Goal: Check status: Check status

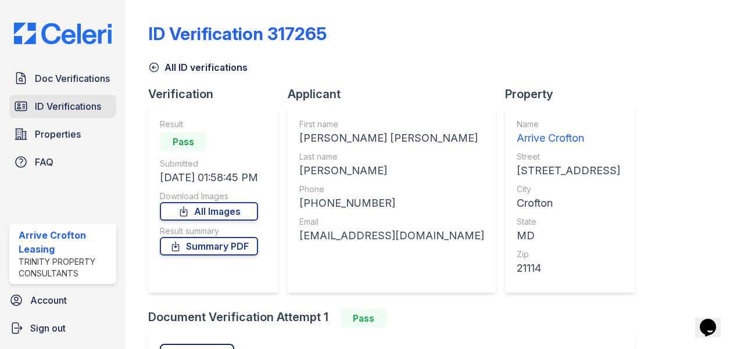
scroll to position [155, 0]
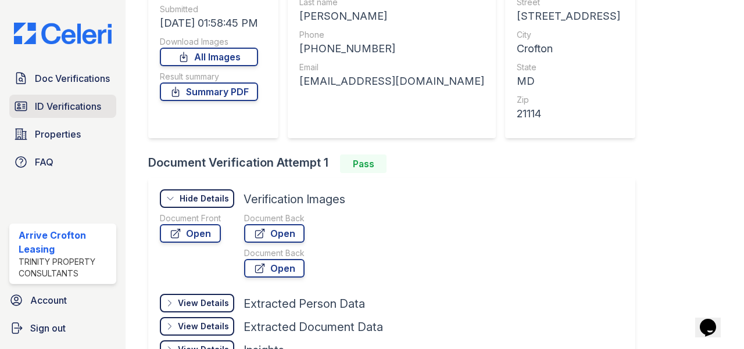
click at [76, 113] on span "ID Verifications" at bounding box center [68, 106] width 66 height 14
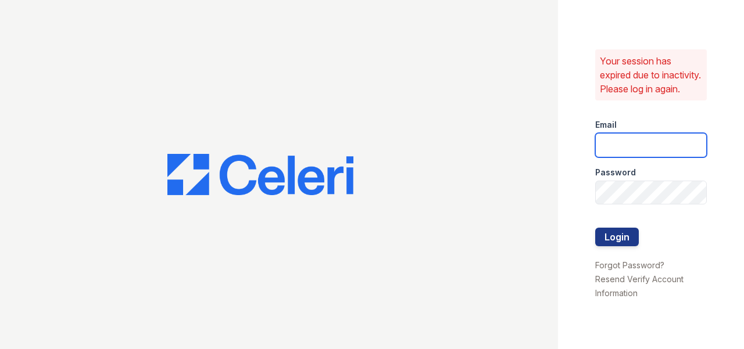
click at [668, 152] on input "email" at bounding box center [651, 145] width 112 height 24
type input "arrivecrofton@trinity-pm.com"
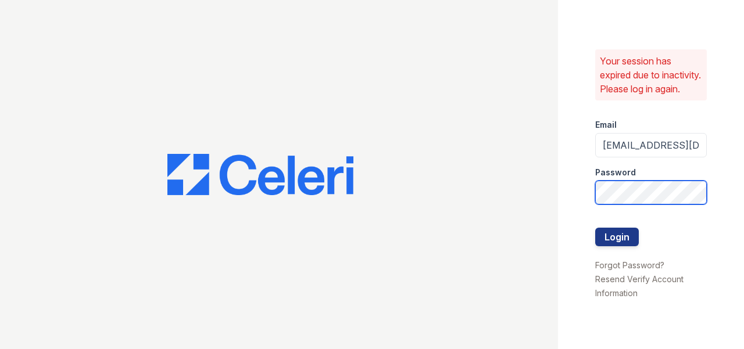
click at [595, 228] on button "Login" at bounding box center [617, 237] width 44 height 19
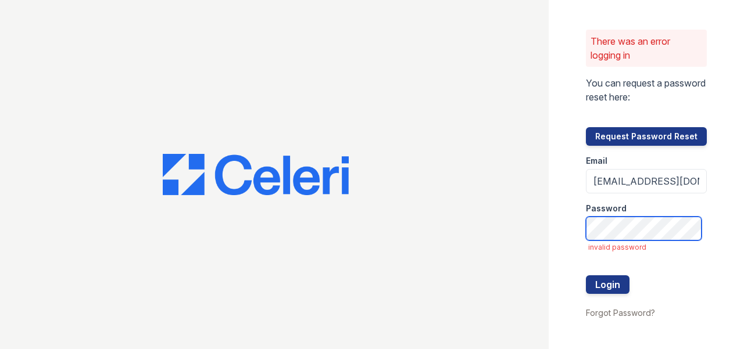
click at [586, 276] on button "Login" at bounding box center [608, 285] width 44 height 19
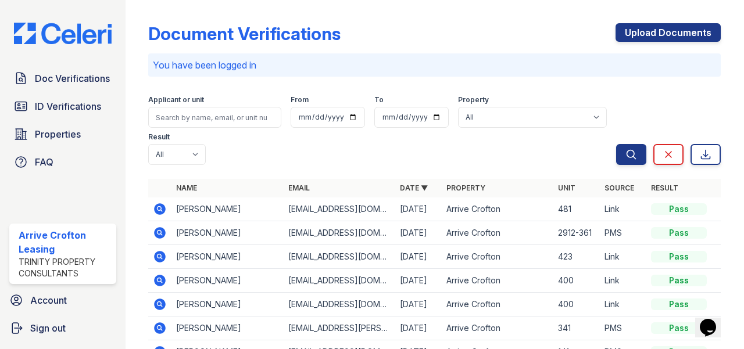
click at [160, 210] on icon at bounding box center [160, 209] width 14 height 14
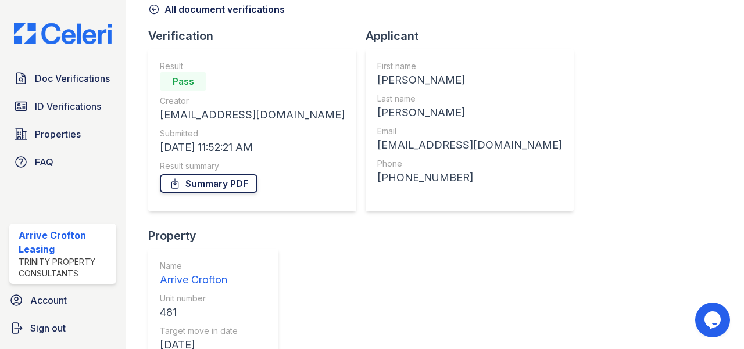
scroll to position [116, 0]
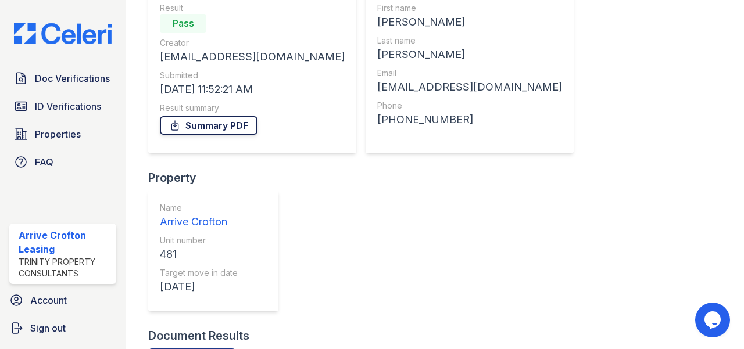
click at [193, 127] on link "Summary PDF" at bounding box center [209, 125] width 98 height 19
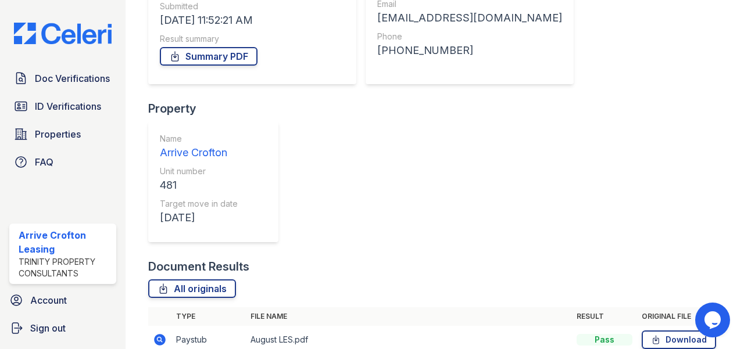
scroll to position [196, 0]
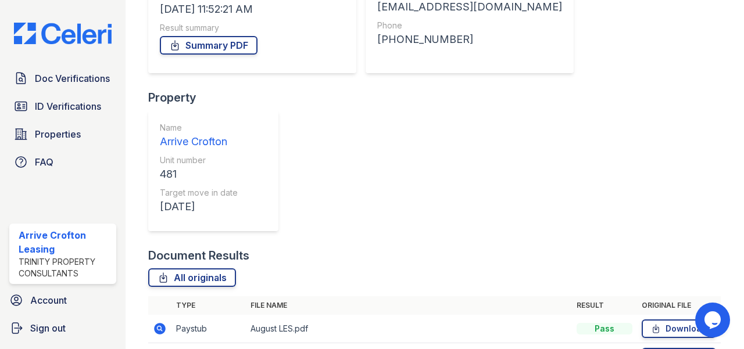
click at [166, 322] on icon at bounding box center [160, 329] width 14 height 14
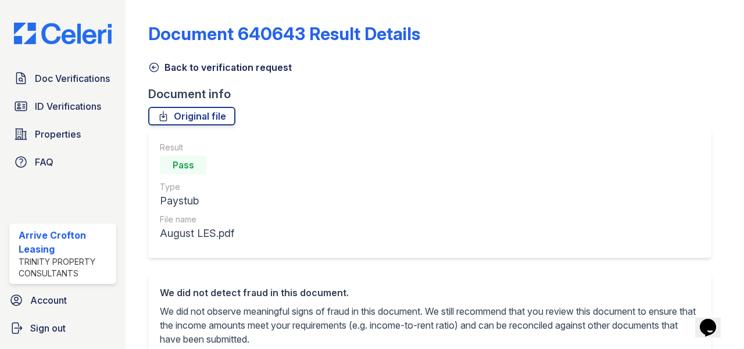
click at [152, 65] on icon at bounding box center [154, 68] width 12 height 12
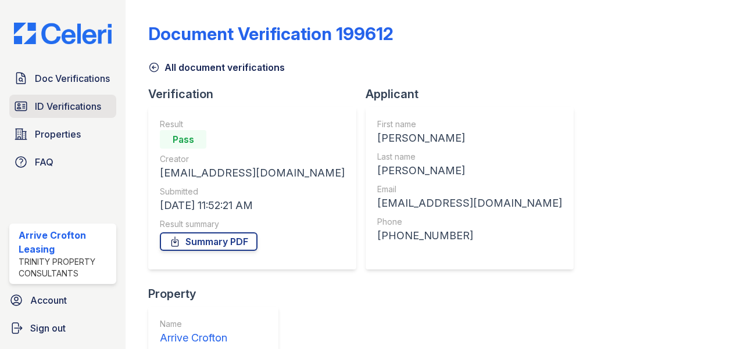
click at [51, 107] on span "ID Verifications" at bounding box center [68, 106] width 66 height 14
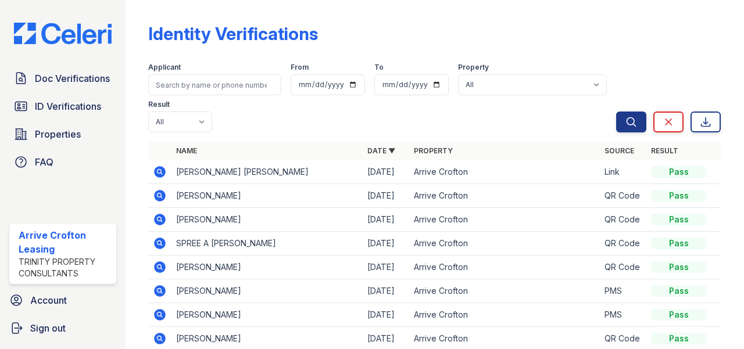
click at [165, 292] on icon at bounding box center [161, 291] width 12 height 12
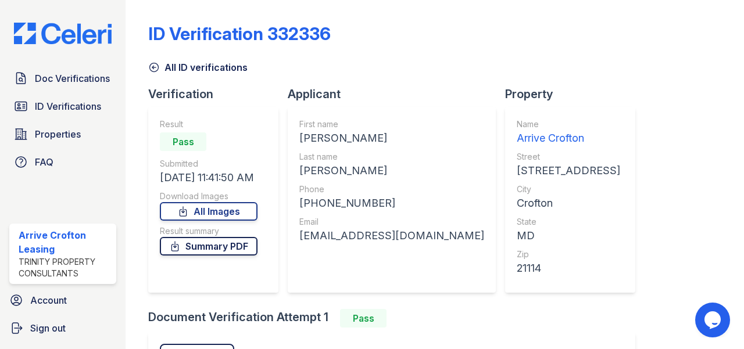
click at [196, 255] on link "Summary PDF" at bounding box center [209, 246] width 98 height 19
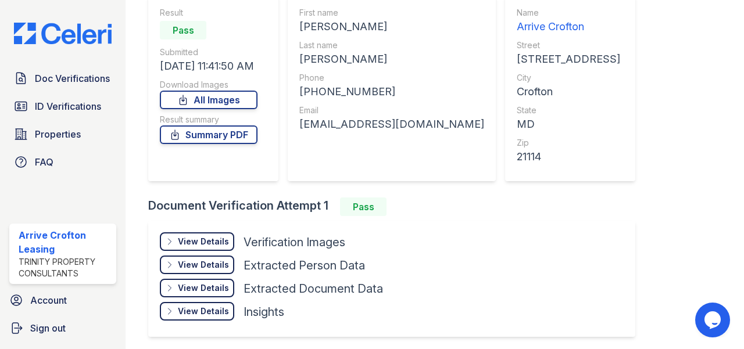
scroll to position [155, 0]
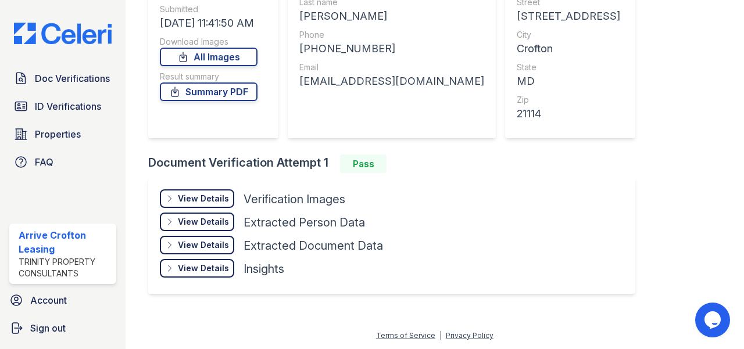
click at [195, 210] on div "View Details Details Hide Details Details Verification Images" at bounding box center [271, 200] width 223 height 23
click at [197, 203] on div "View Details" at bounding box center [203, 199] width 51 height 12
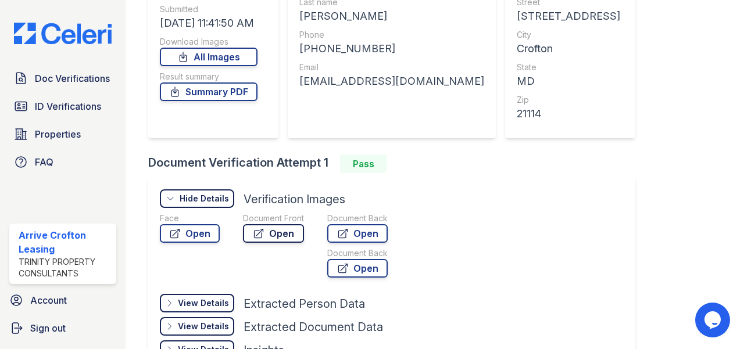
click at [251, 239] on link "Open" at bounding box center [273, 233] width 61 height 19
click at [336, 234] on link "Open" at bounding box center [357, 233] width 60 height 19
click at [54, 77] on span "Doc Verifications" at bounding box center [72, 78] width 75 height 14
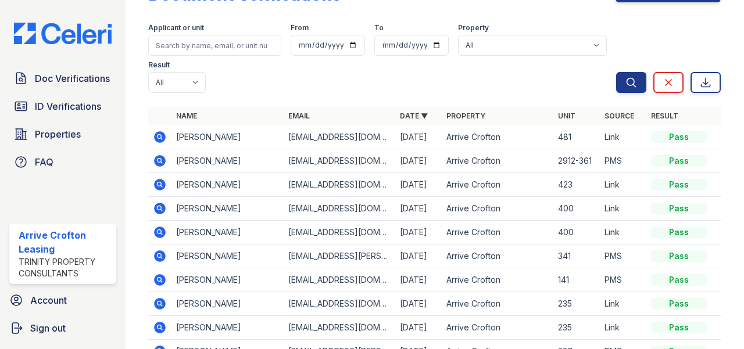
scroll to position [58, 0]
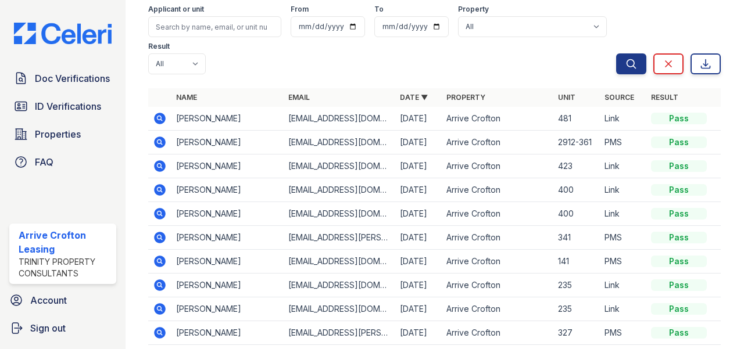
click at [158, 119] on icon at bounding box center [160, 119] width 14 height 14
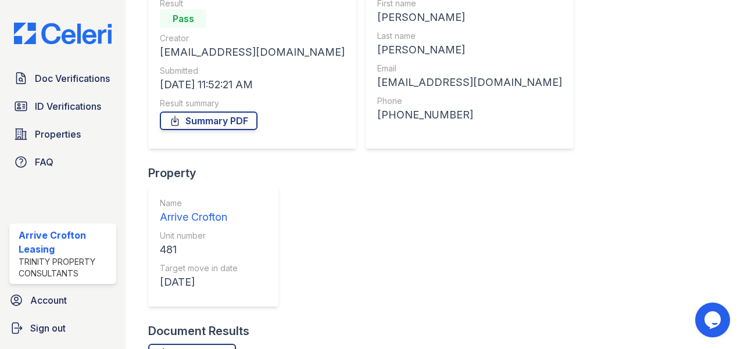
scroll to position [196, 0]
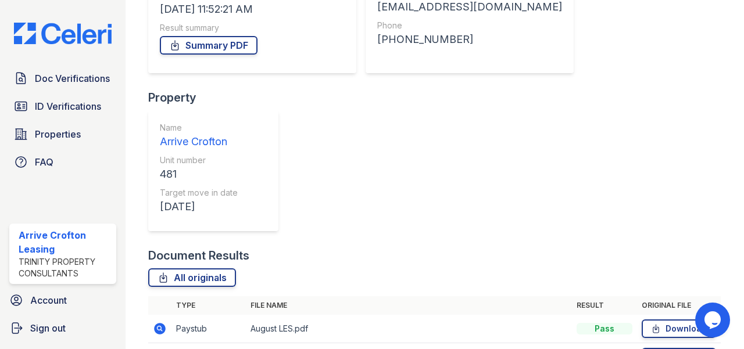
click at [158, 323] on icon at bounding box center [161, 329] width 12 height 12
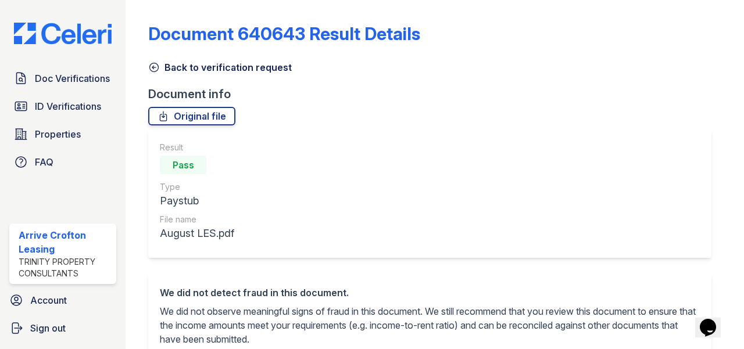
click at [154, 69] on icon at bounding box center [154, 68] width 12 height 12
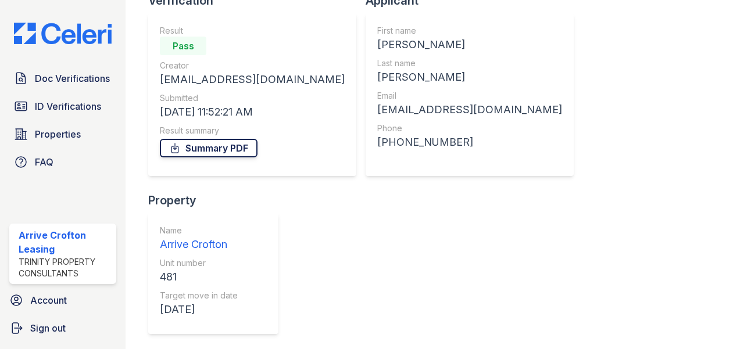
scroll to position [196, 0]
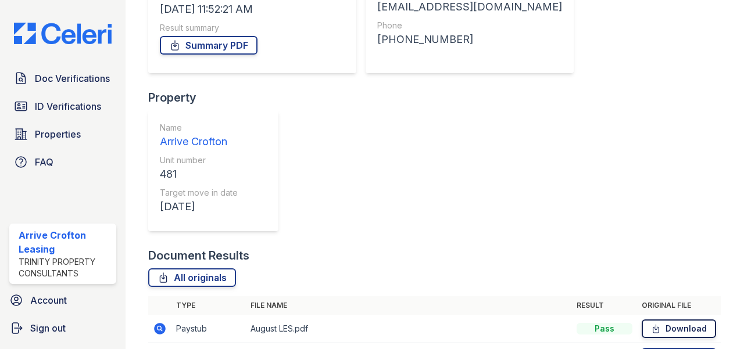
click at [651, 323] on icon at bounding box center [656, 329] width 10 height 12
